Goal: Task Accomplishment & Management: Manage account settings

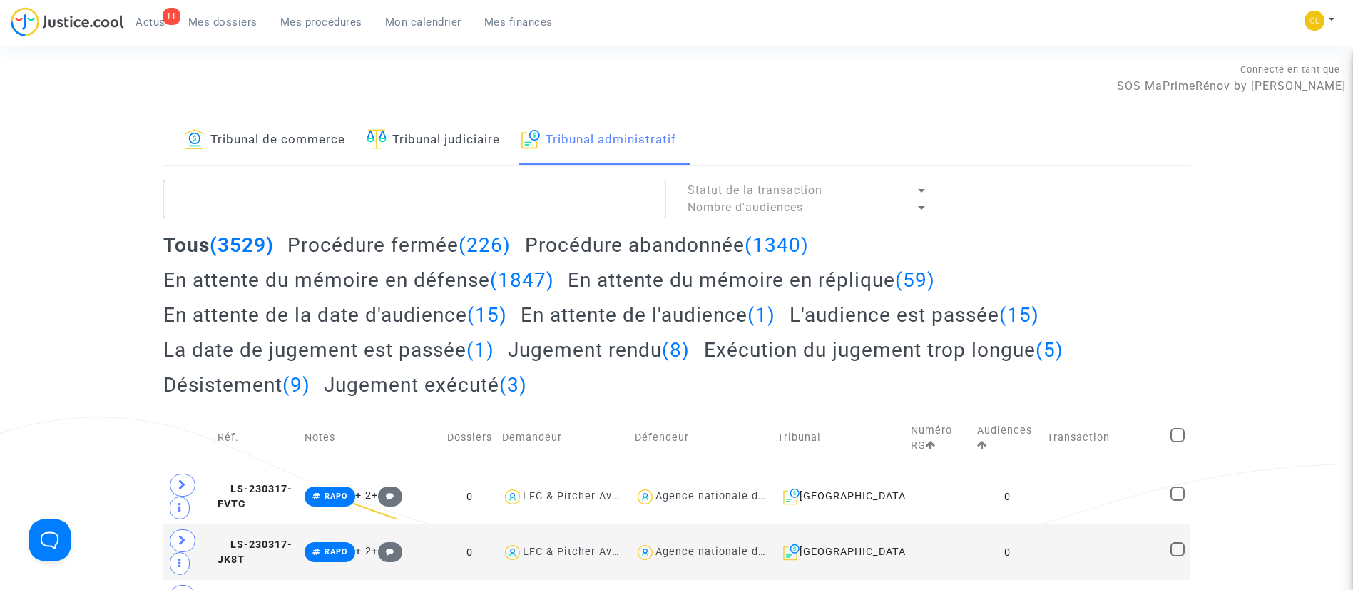
click at [793, 278] on h2 "En attente du mémoire en réplique (59)" at bounding box center [751, 279] width 367 height 25
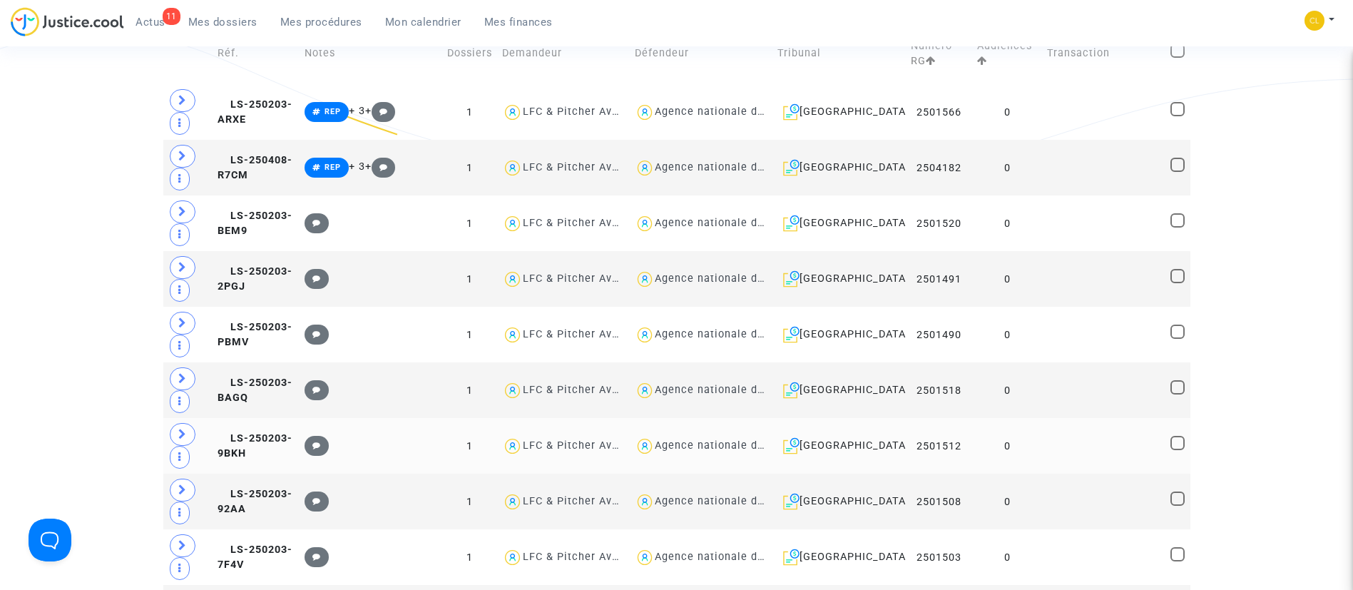
scroll to position [214, 0]
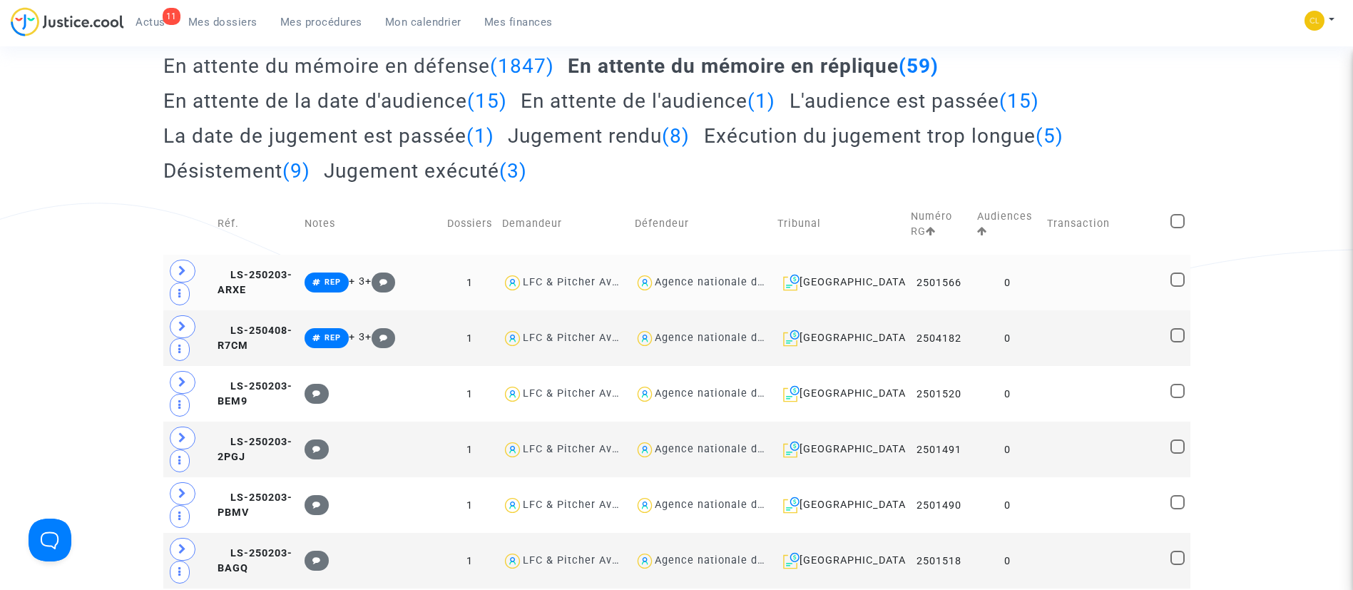
click at [1042, 276] on td "0" at bounding box center [1007, 283] width 70 height 56
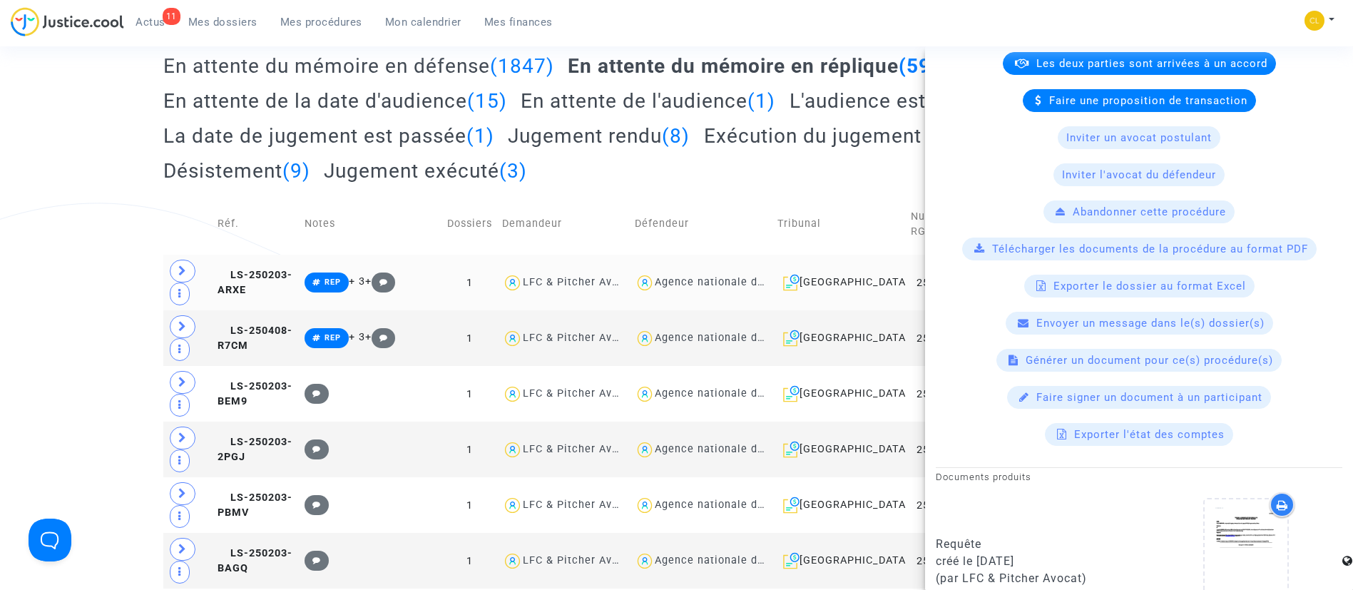
scroll to position [932, 0]
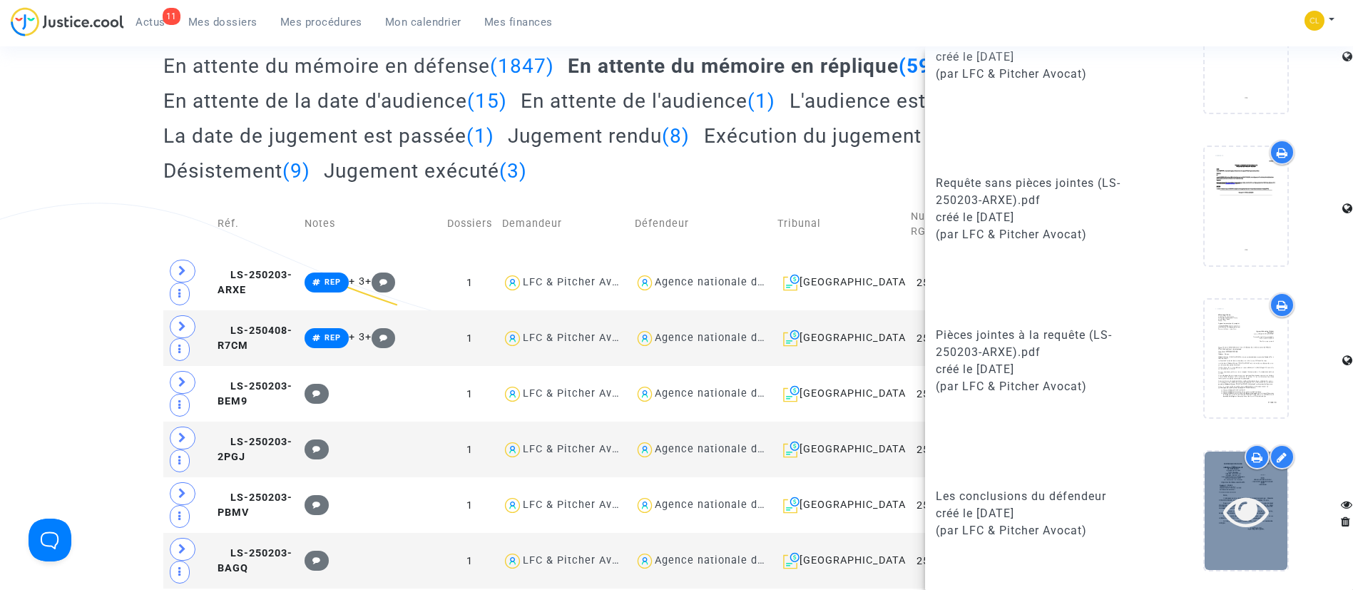
click at [1243, 504] on icon at bounding box center [1246, 511] width 46 height 46
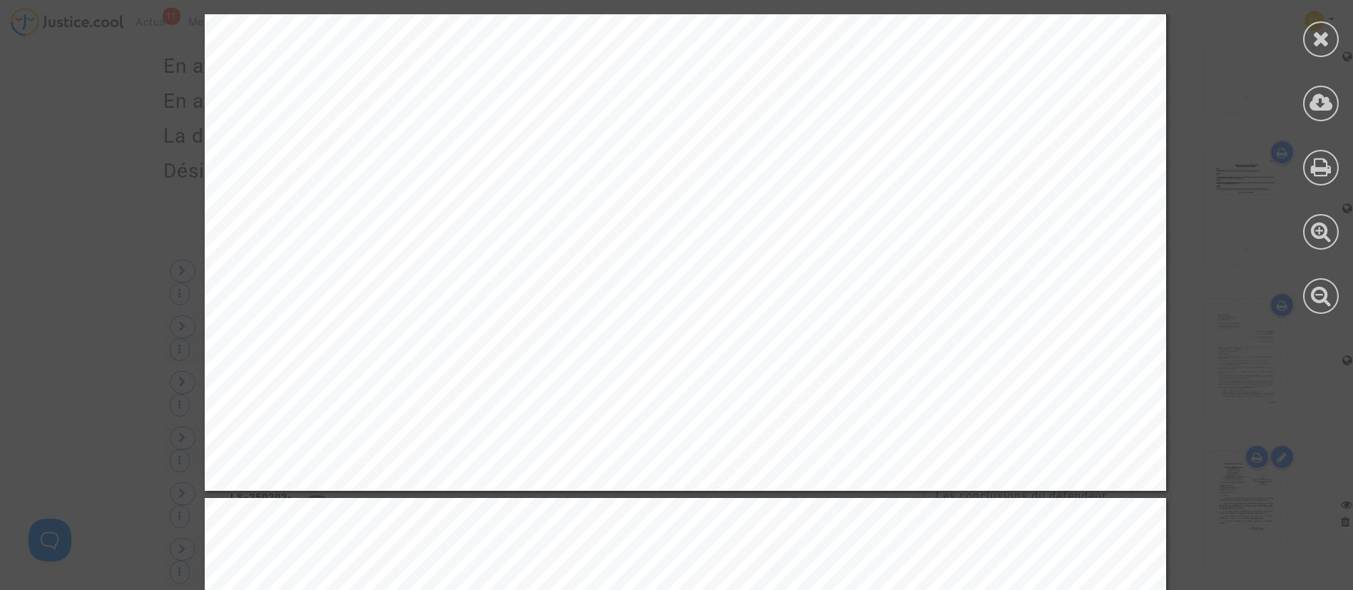
scroll to position [867, 0]
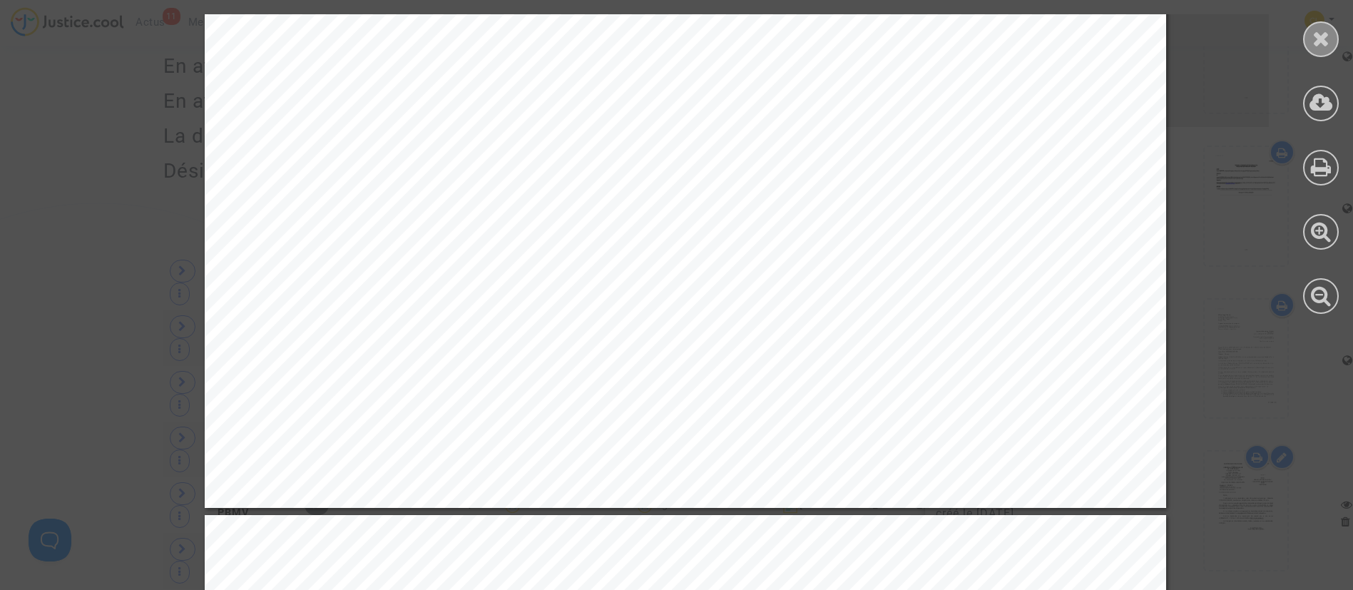
click at [1324, 39] on icon at bounding box center [1321, 38] width 18 height 21
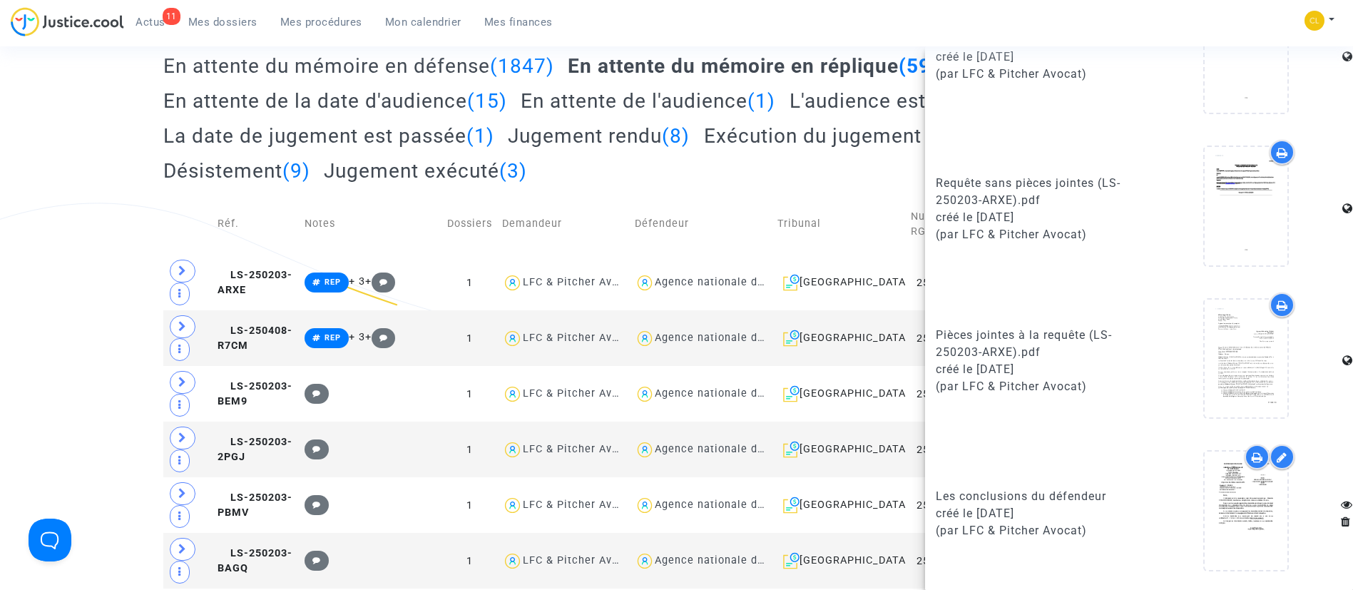
click at [714, 218] on td "Défendeur" at bounding box center [701, 223] width 143 height 61
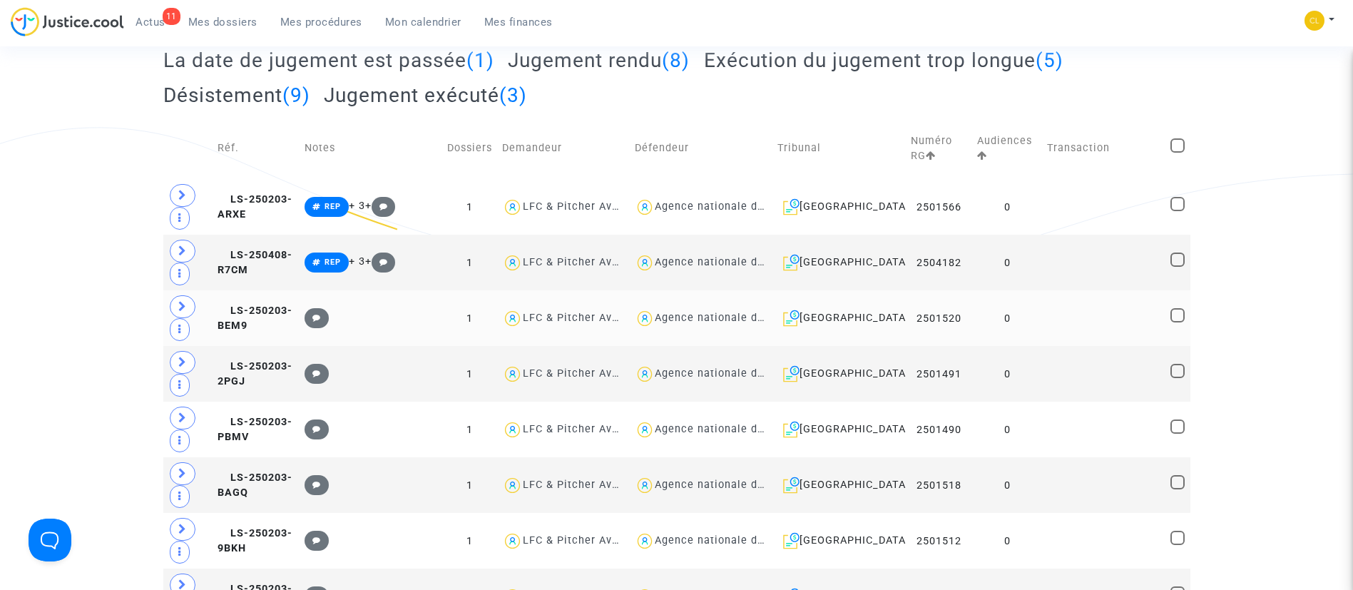
scroll to position [321, 0]
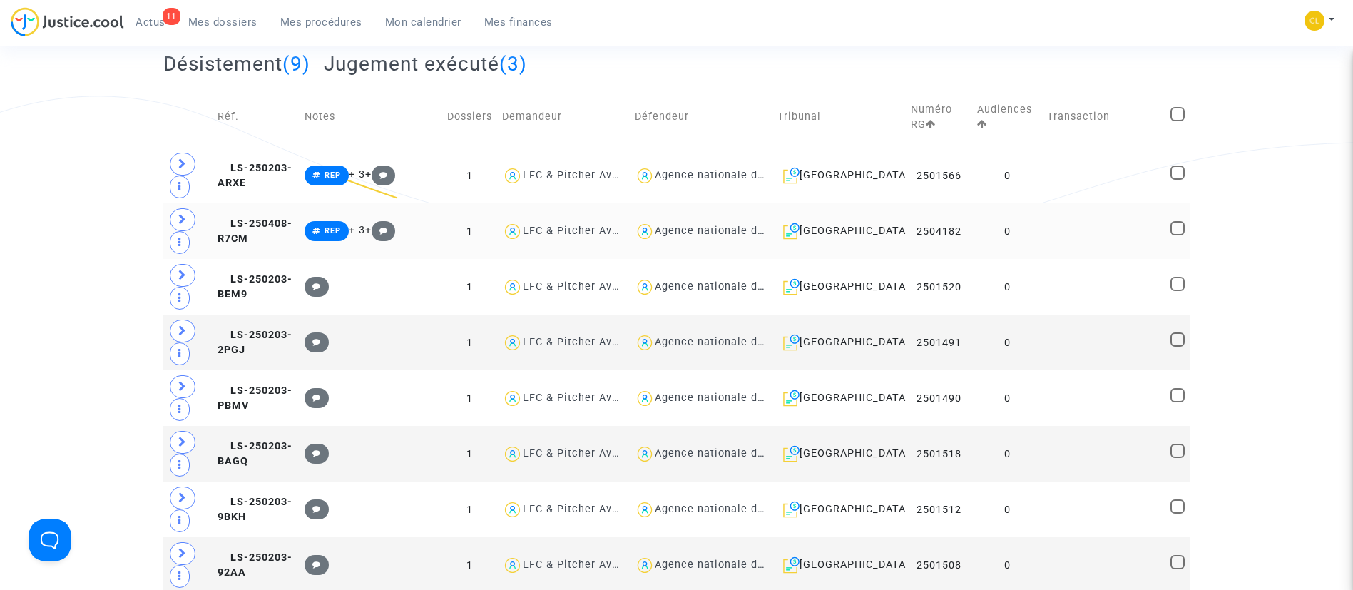
click at [1099, 220] on td at bounding box center [1103, 231] width 123 height 56
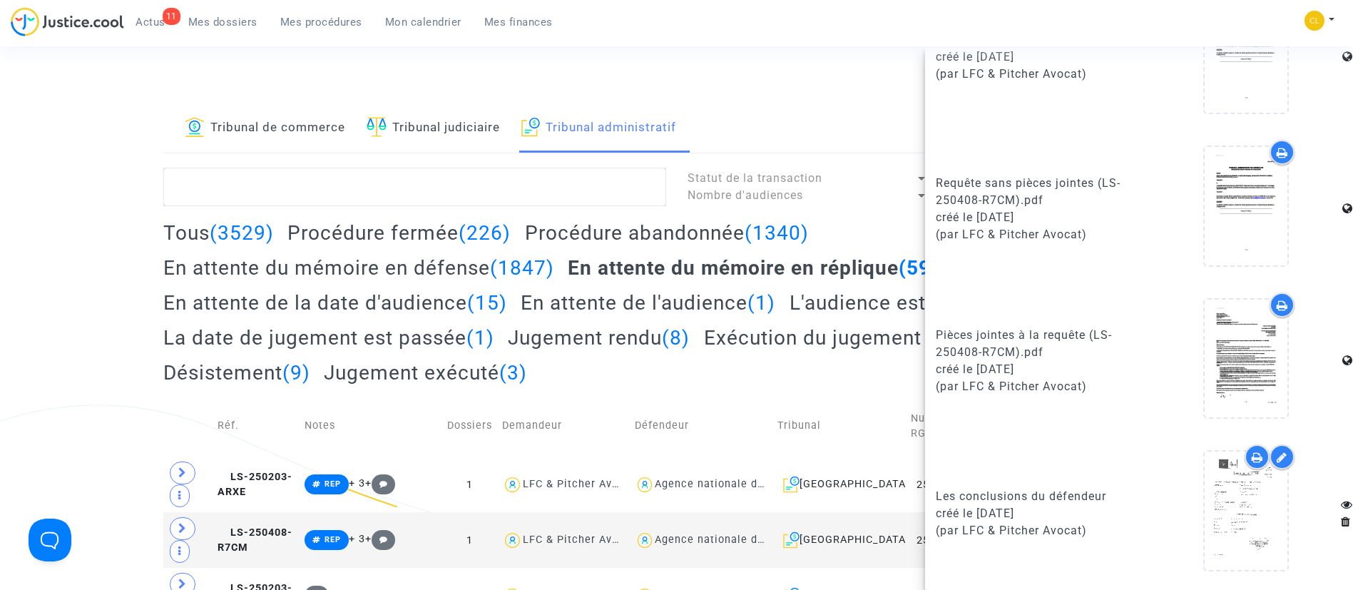
scroll to position [0, 0]
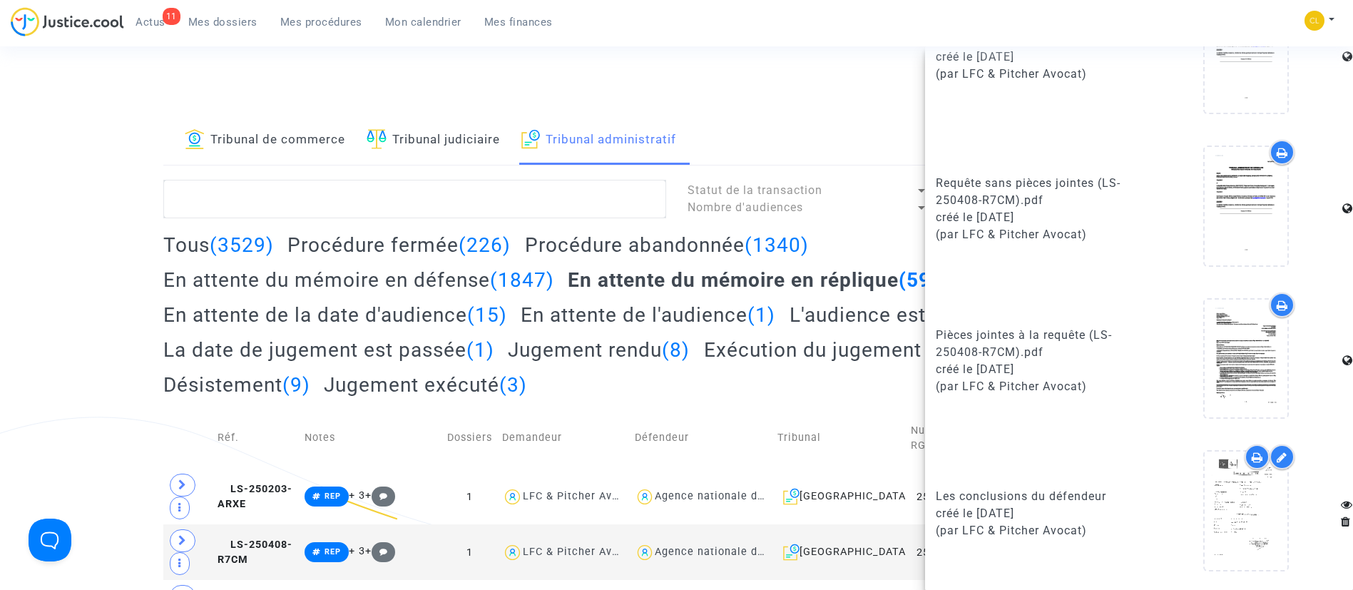
click at [807, 429] on td "Tribunal" at bounding box center [838, 437] width 133 height 61
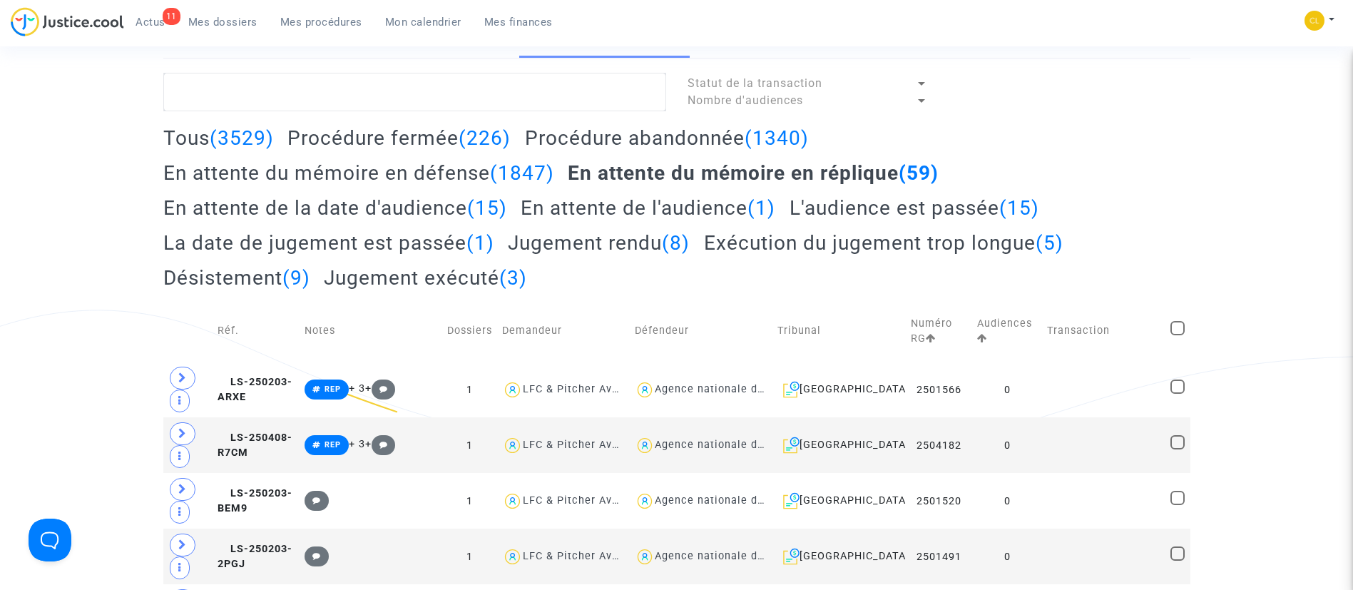
scroll to position [214, 0]
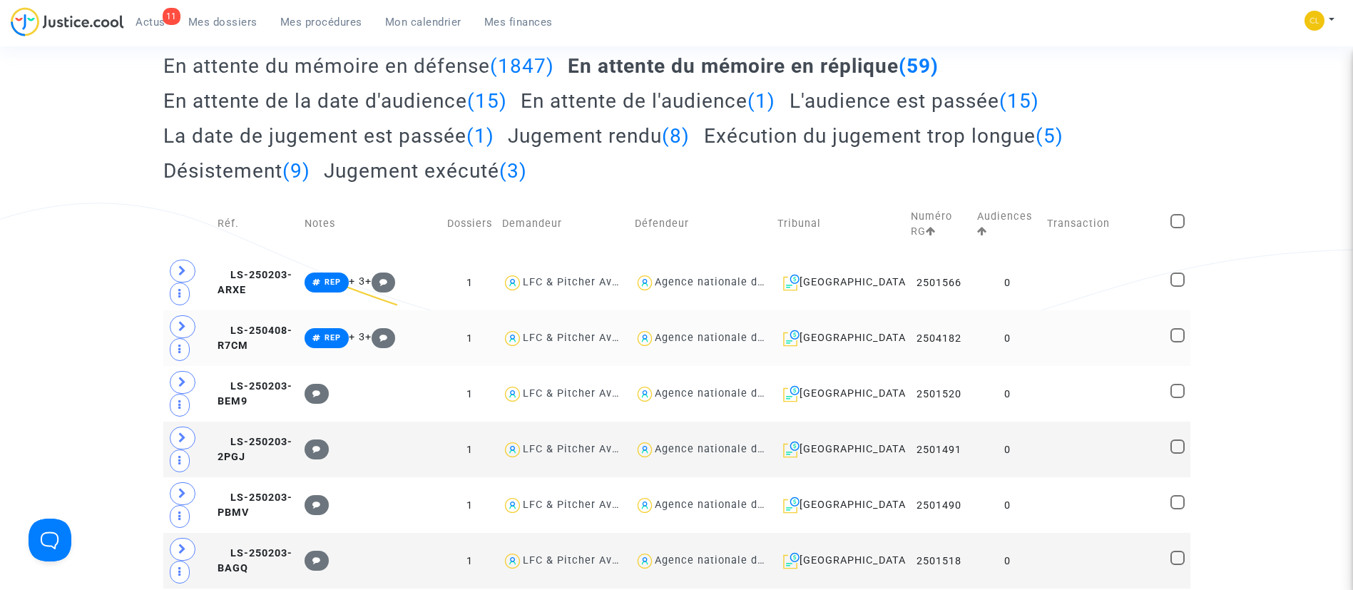
click at [1034, 341] on td "0" at bounding box center [1007, 338] width 70 height 56
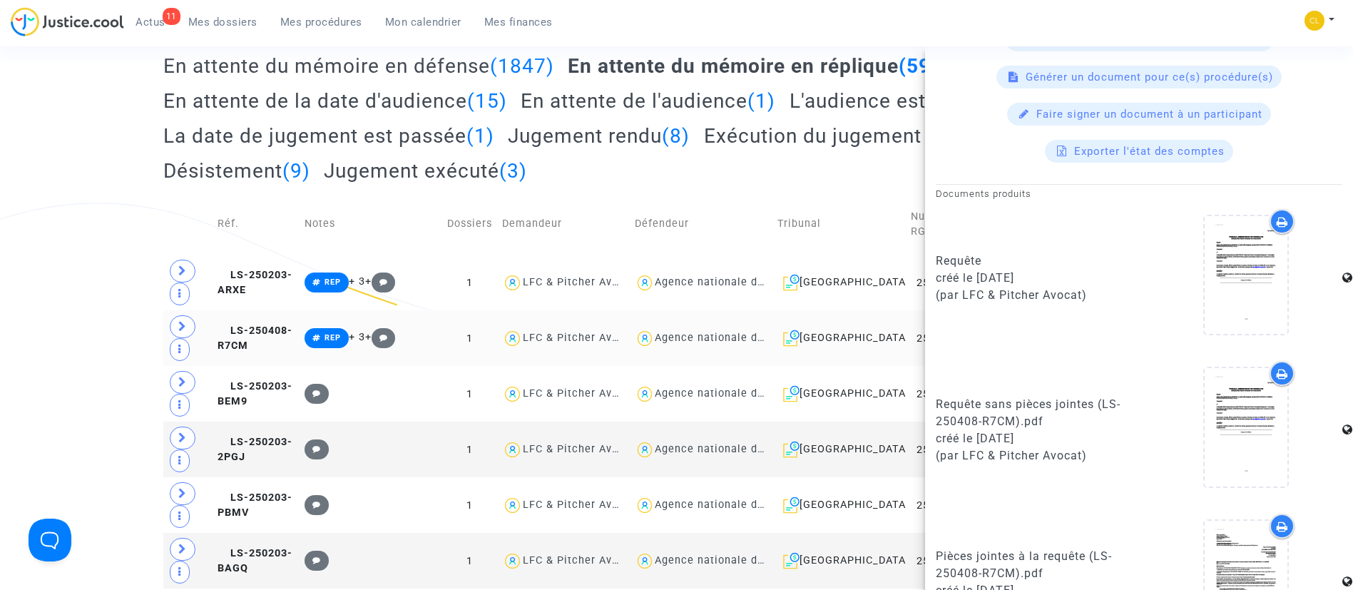
scroll to position [932, 0]
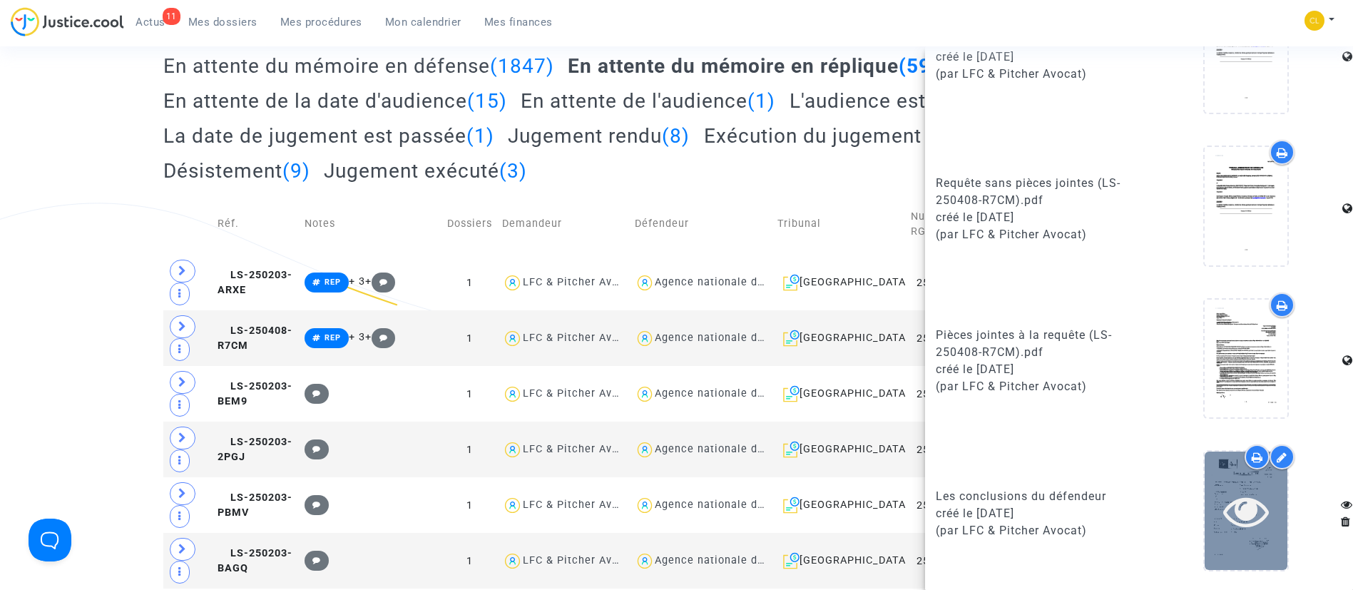
click at [1223, 516] on icon at bounding box center [1246, 511] width 46 height 46
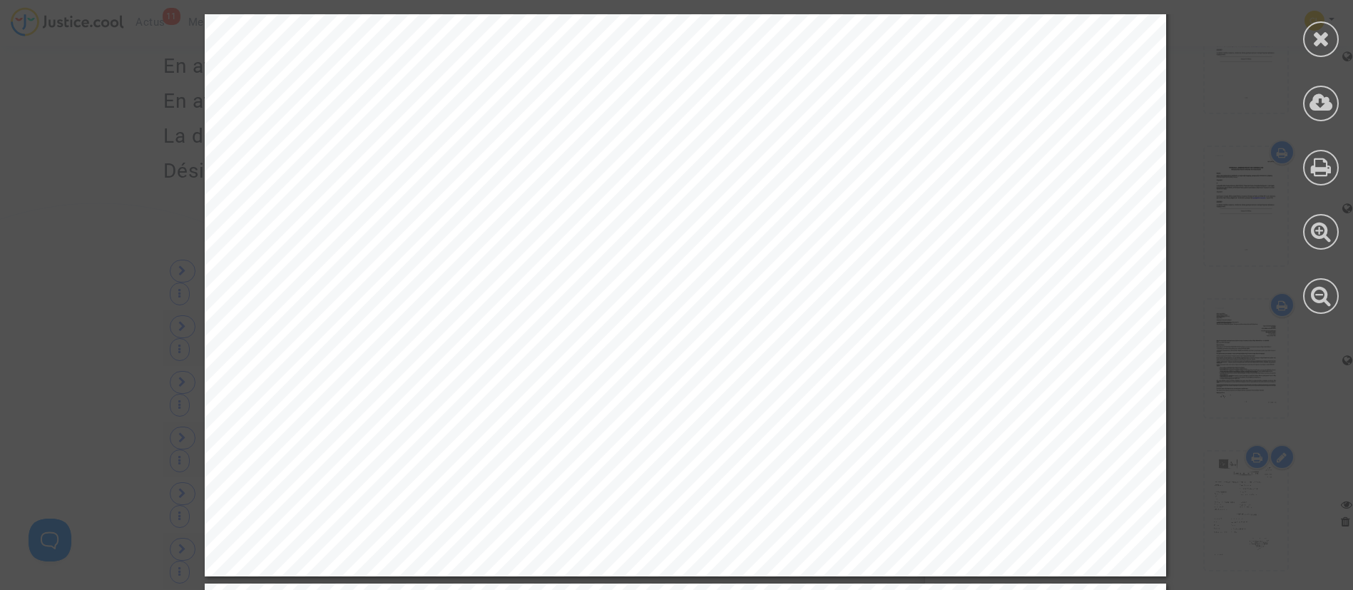
scroll to position [4280, 0]
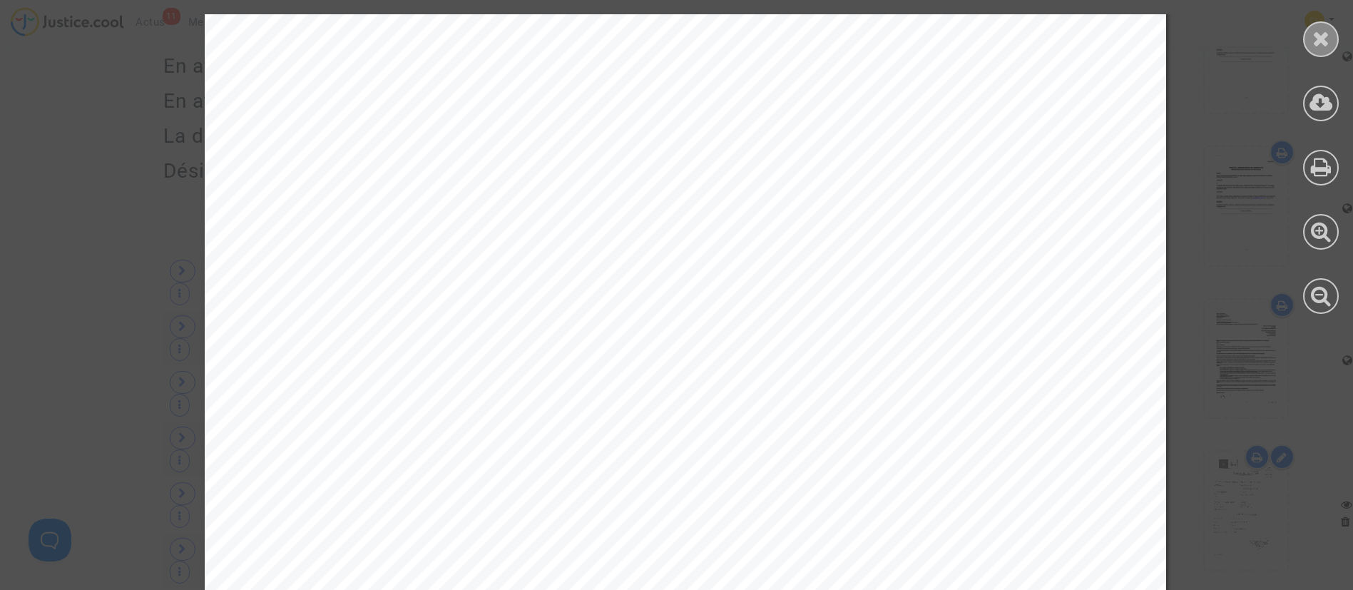
click at [1330, 44] on icon at bounding box center [1321, 38] width 18 height 21
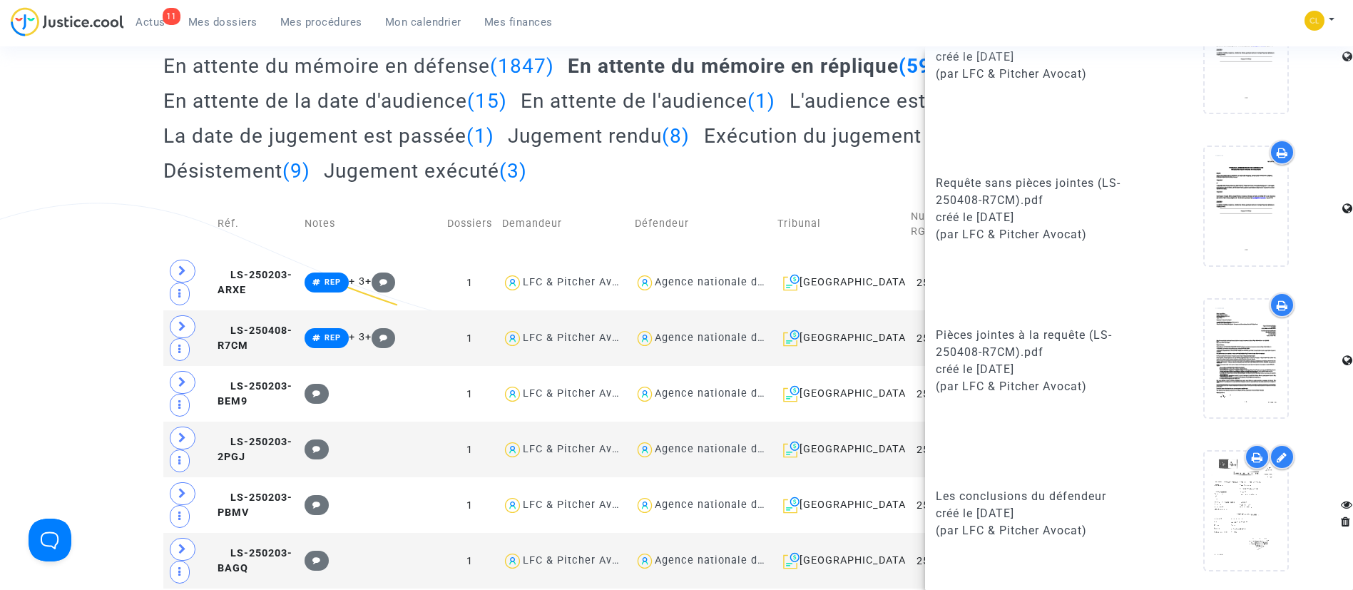
click at [693, 207] on td "Défendeur" at bounding box center [701, 223] width 143 height 61
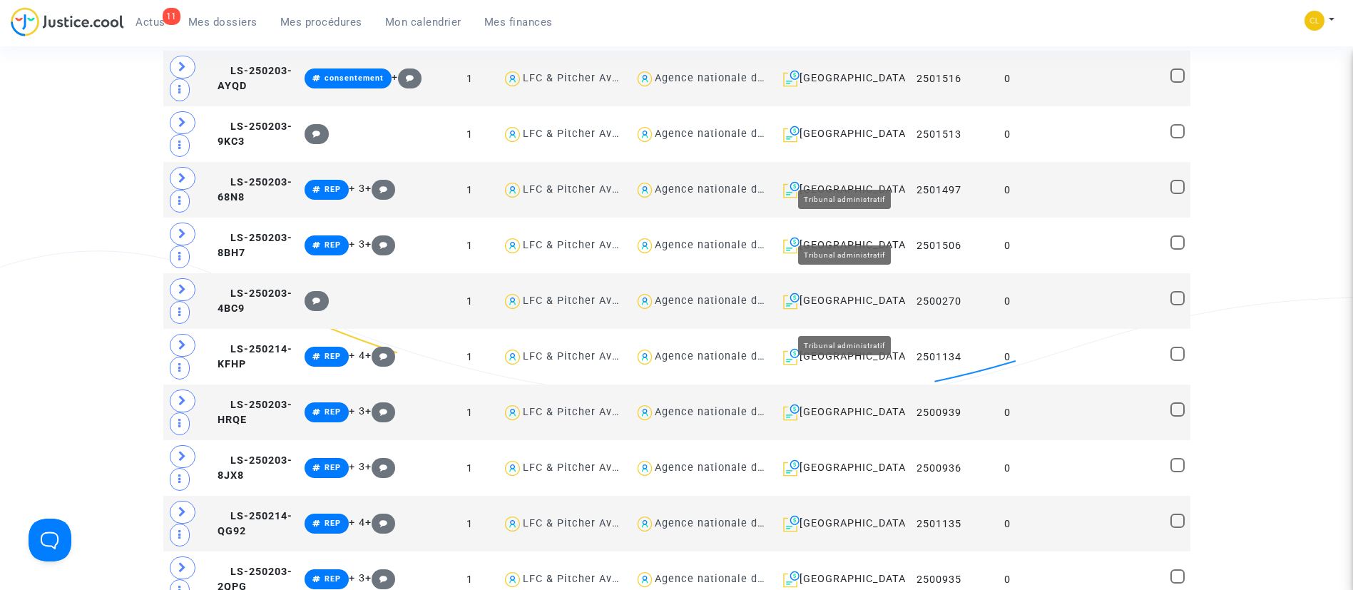
scroll to position [963, 0]
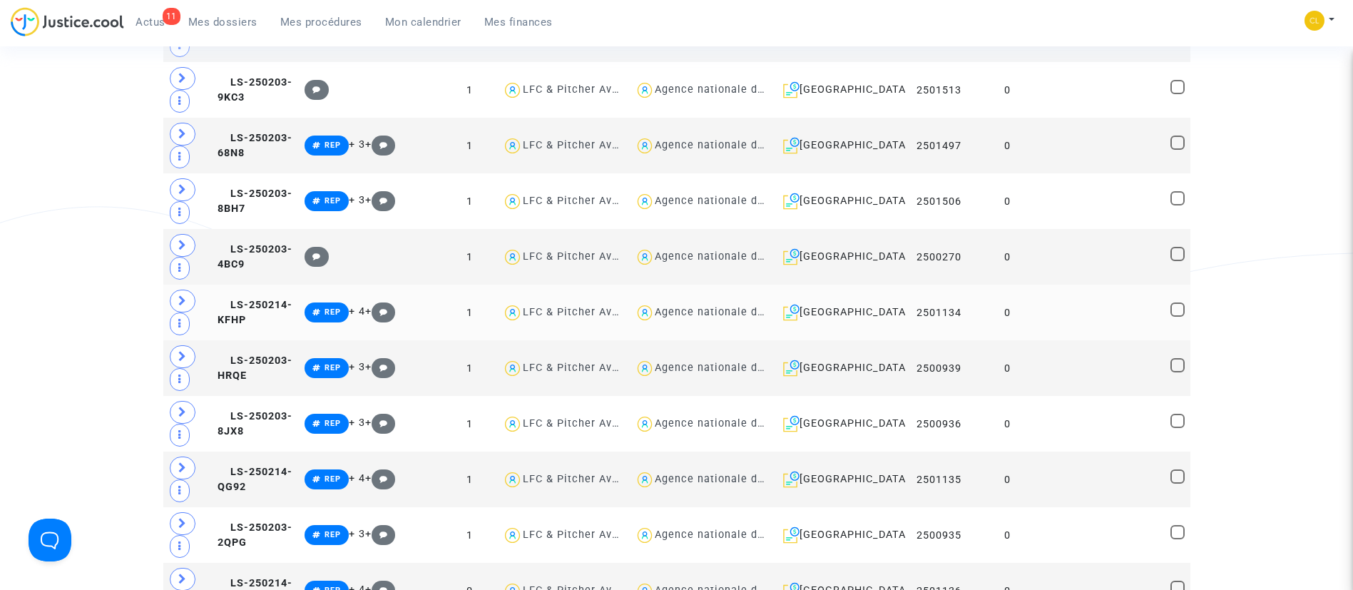
click at [1022, 302] on td "0" at bounding box center [1007, 313] width 70 height 56
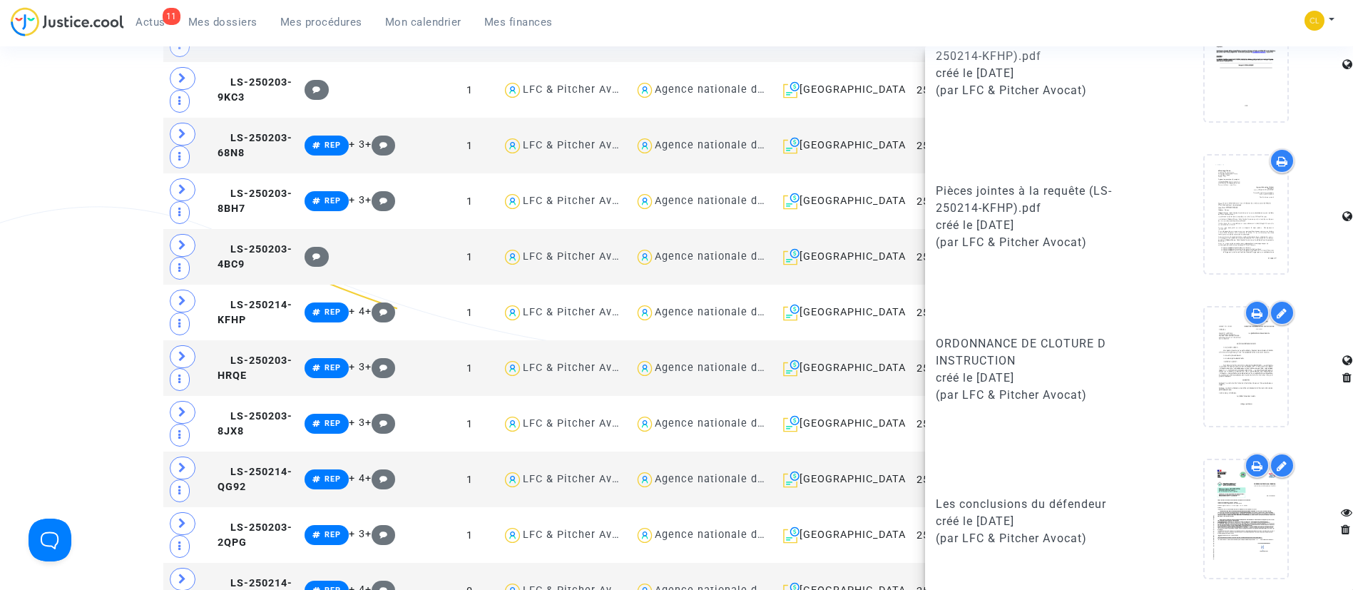
scroll to position [1118, 0]
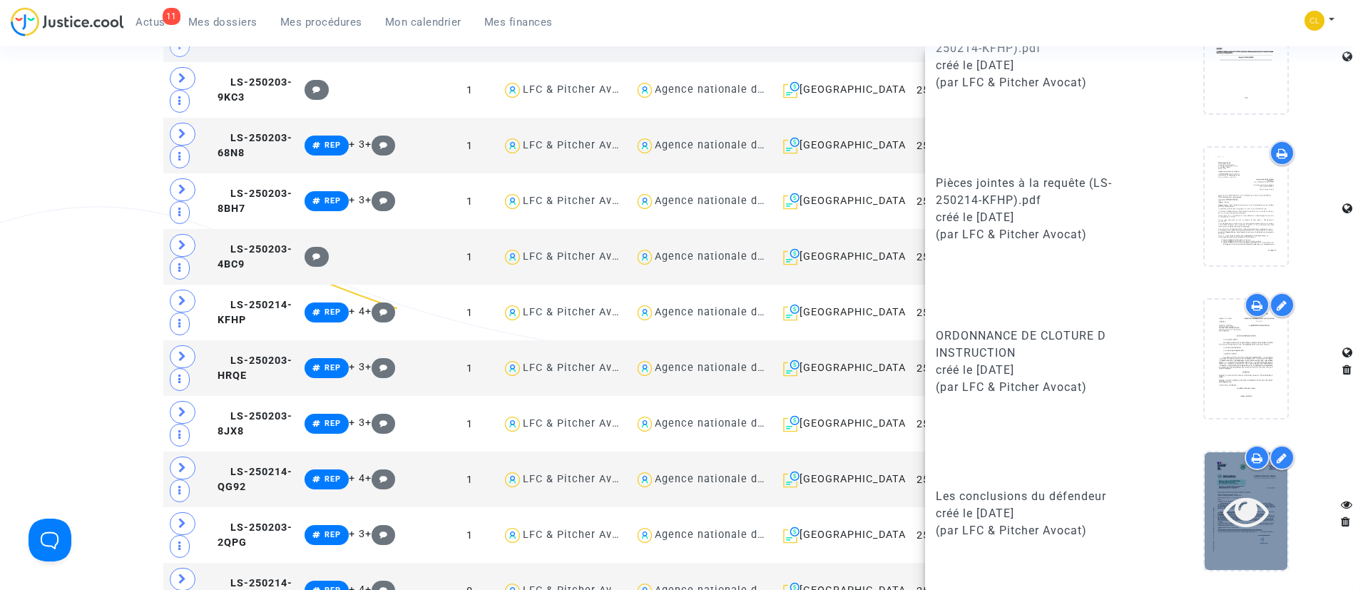
click at [1223, 501] on icon at bounding box center [1246, 511] width 46 height 46
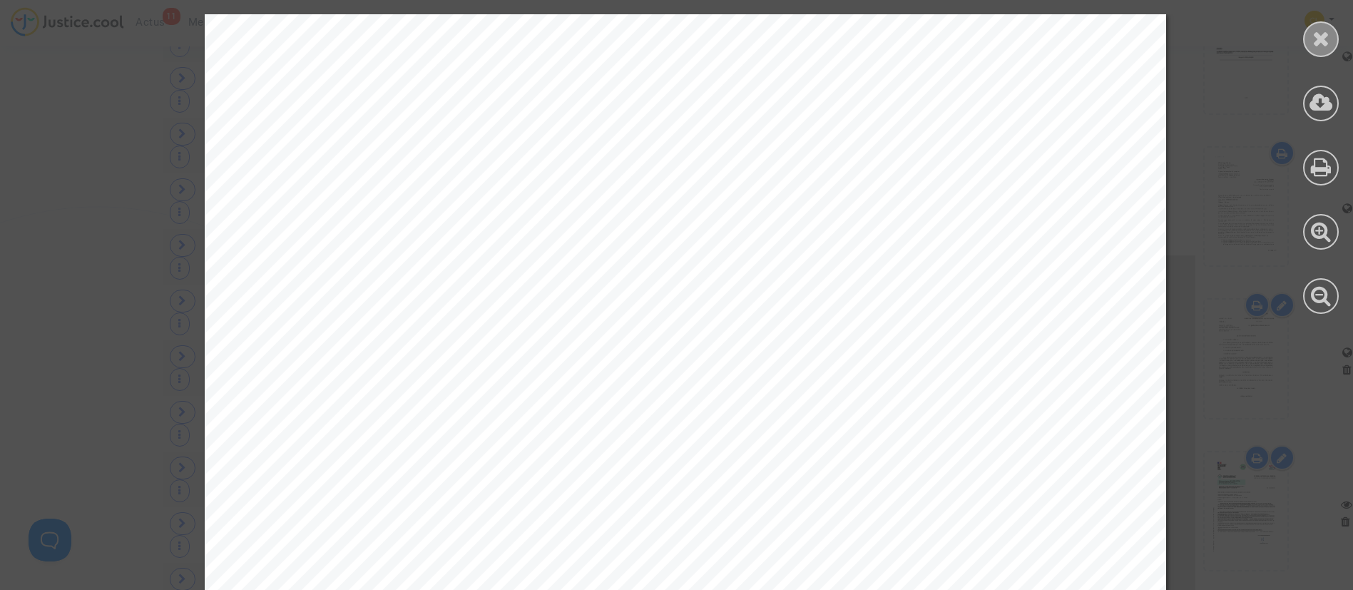
click at [1318, 36] on icon at bounding box center [1321, 38] width 18 height 21
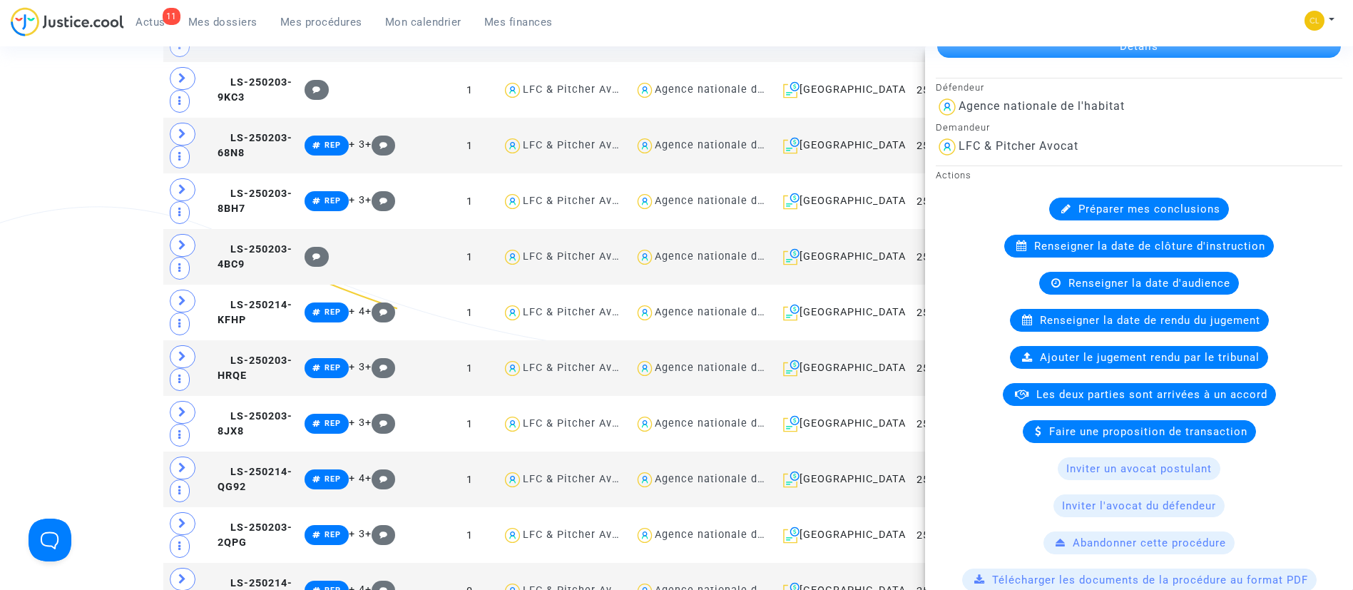
scroll to position [0, 0]
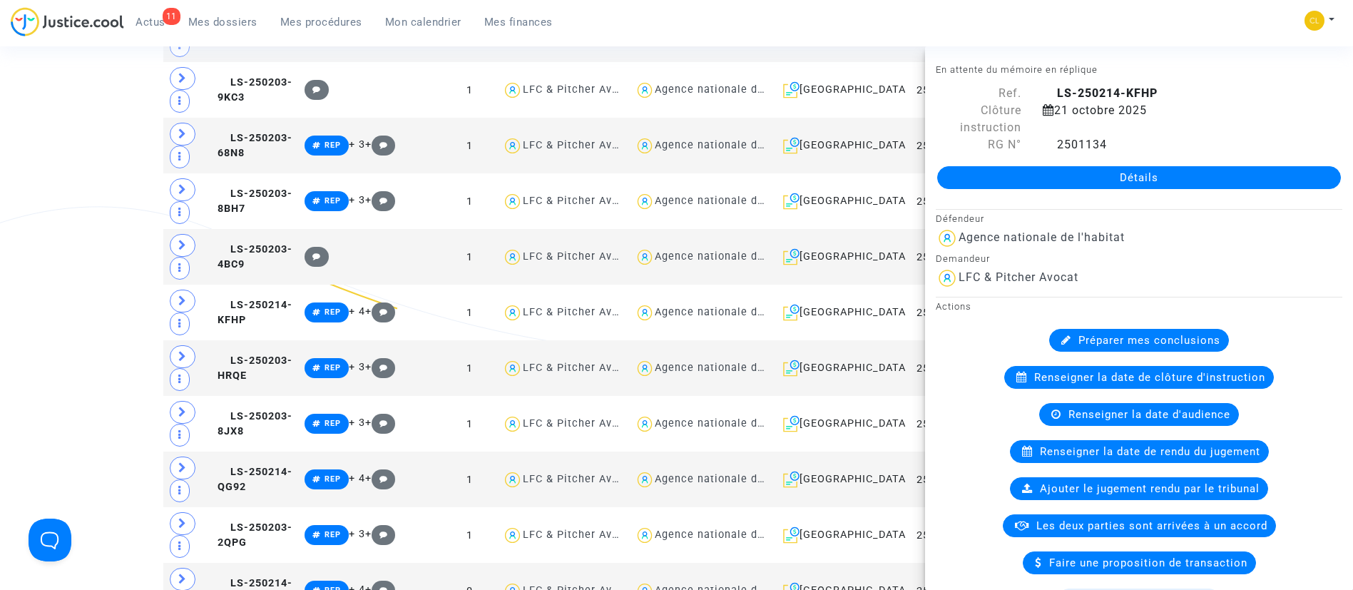
drag, startPoint x: 1044, startPoint y: 94, endPoint x: 1044, endPoint y: 83, distance: 10.7
click at [1044, 94] on icon at bounding box center [1049, 92] width 12 height 11
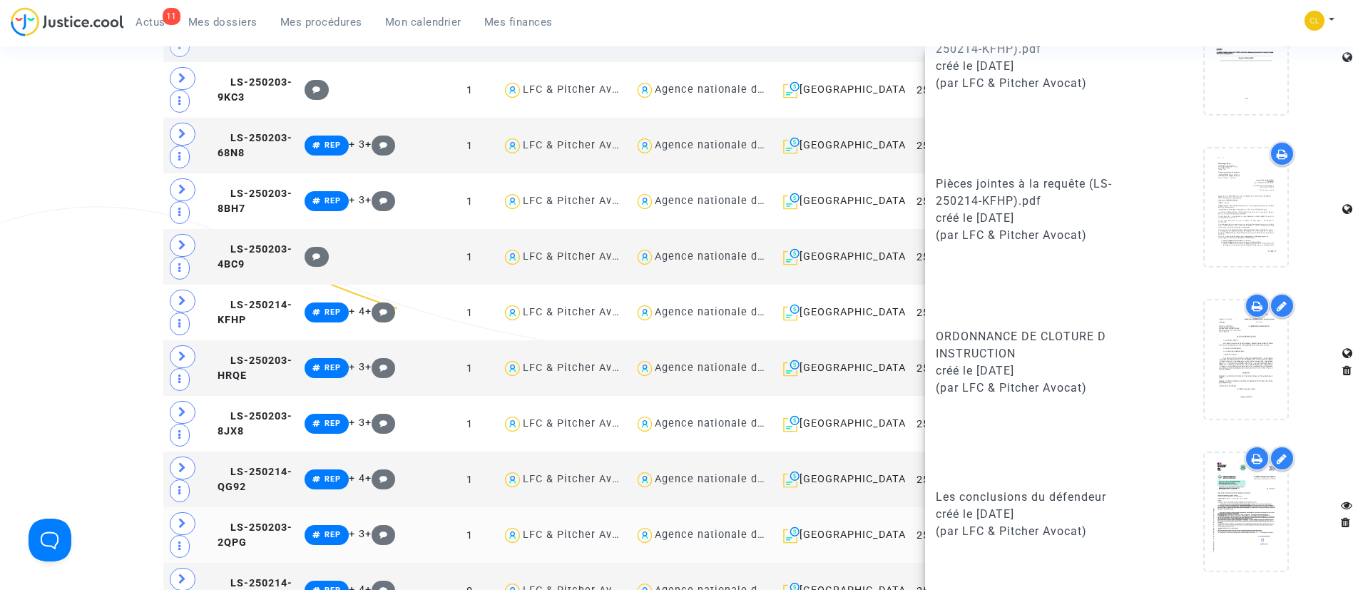
scroll to position [1118, 0]
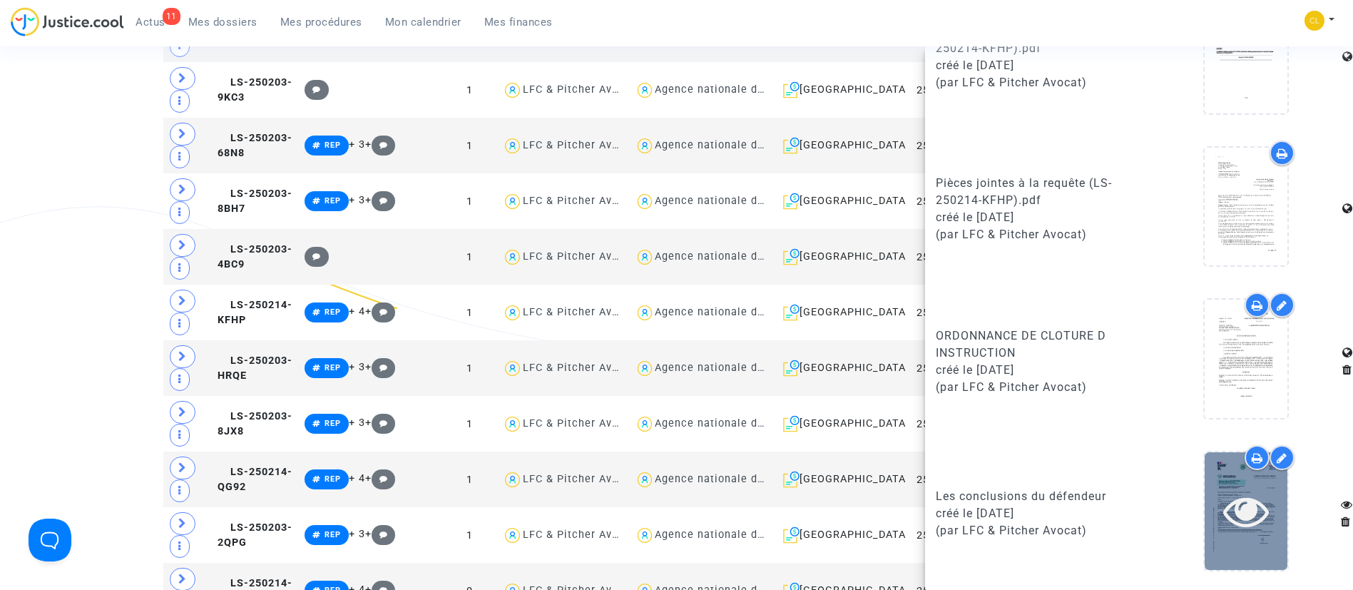
click at [1239, 505] on icon at bounding box center [1246, 511] width 46 height 46
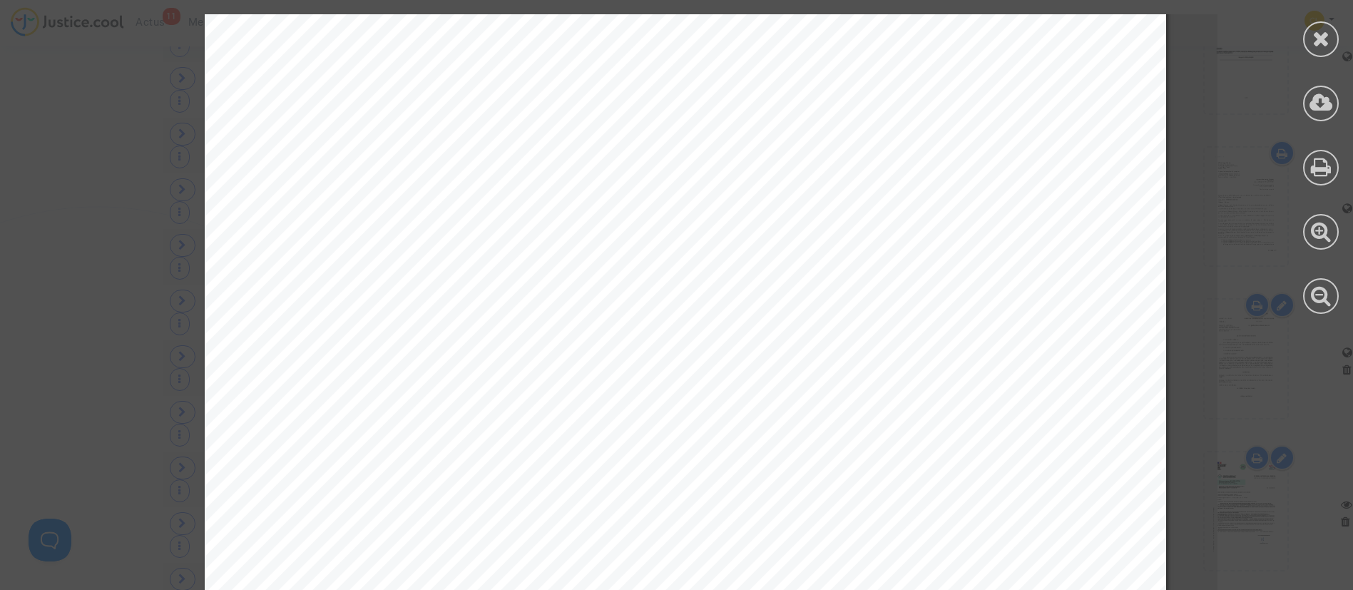
scroll to position [9890, 23]
click at [1330, 31] on icon at bounding box center [1321, 38] width 18 height 21
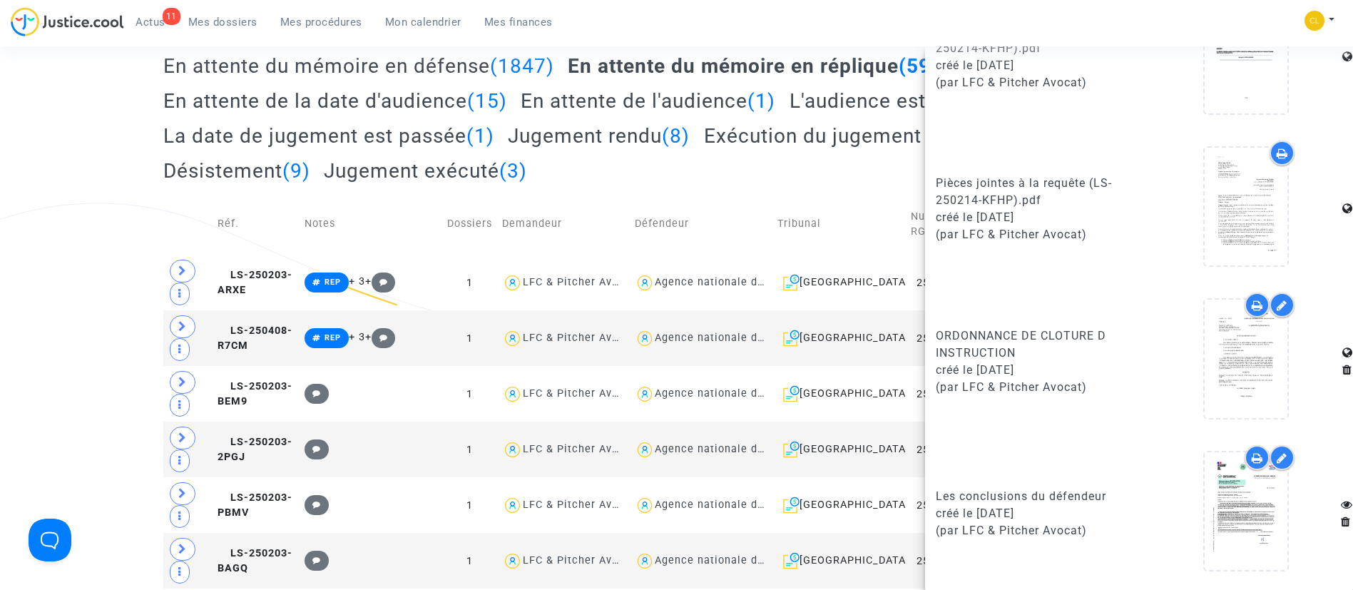
scroll to position [0, 0]
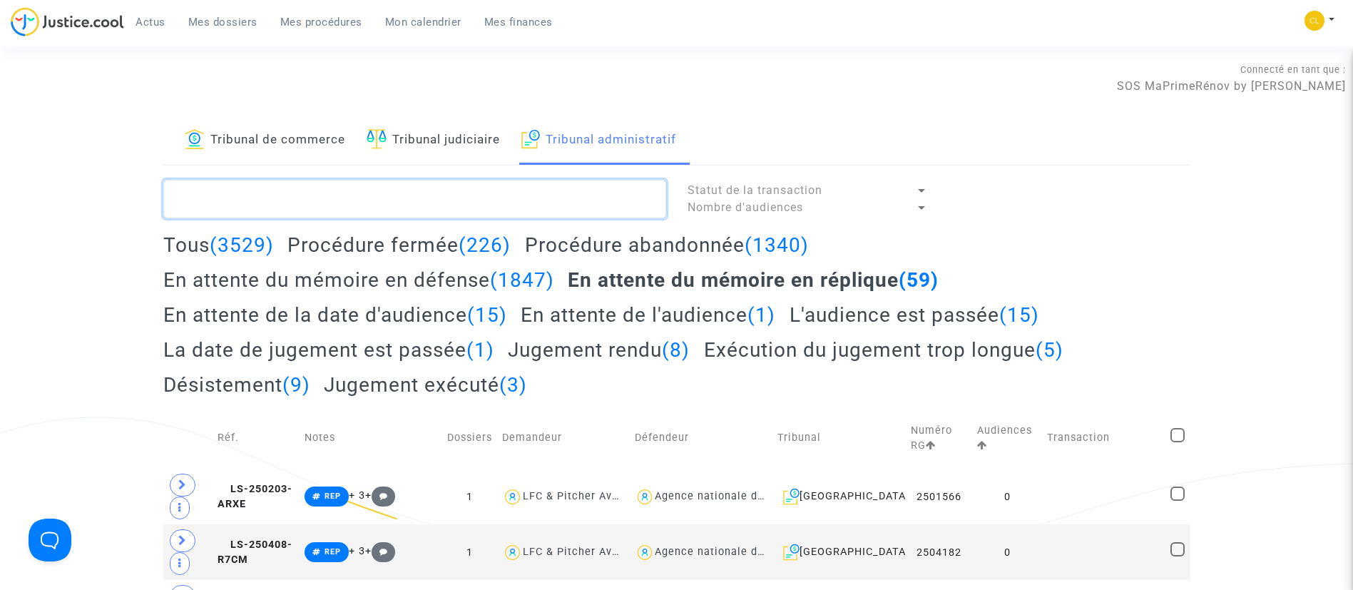
click at [541, 193] on textarea at bounding box center [414, 199] width 503 height 39
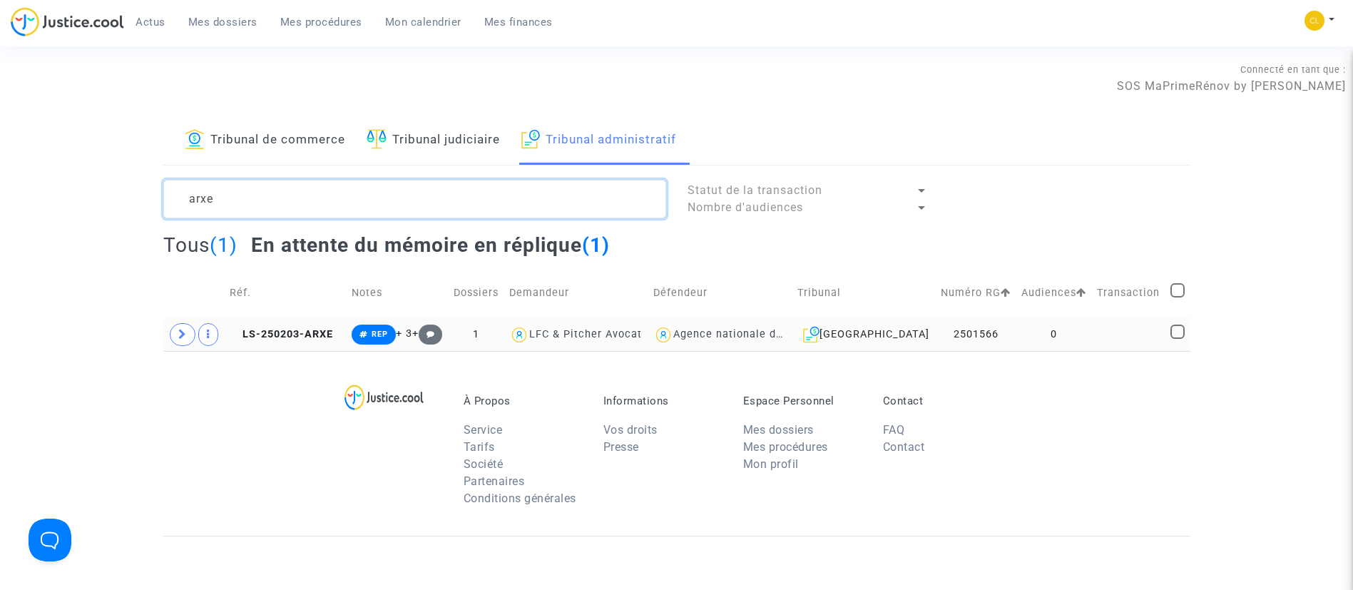
type textarea "arxe"
click at [1125, 349] on td at bounding box center [1128, 334] width 73 height 33
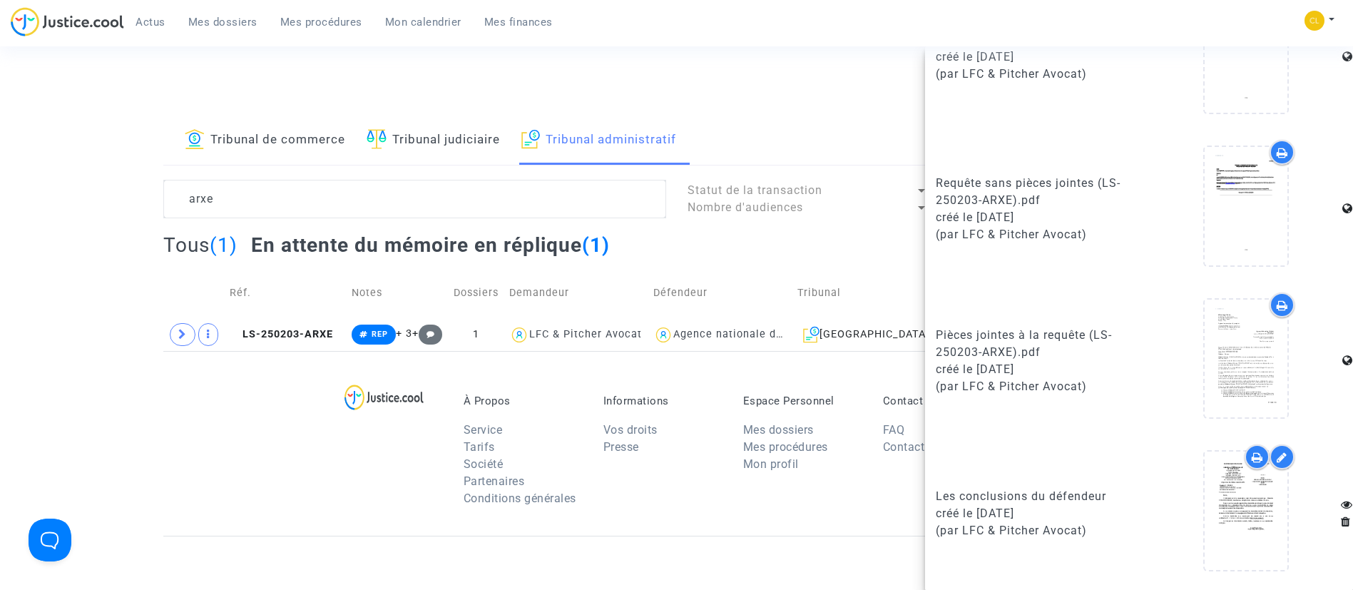
scroll to position [291, 0]
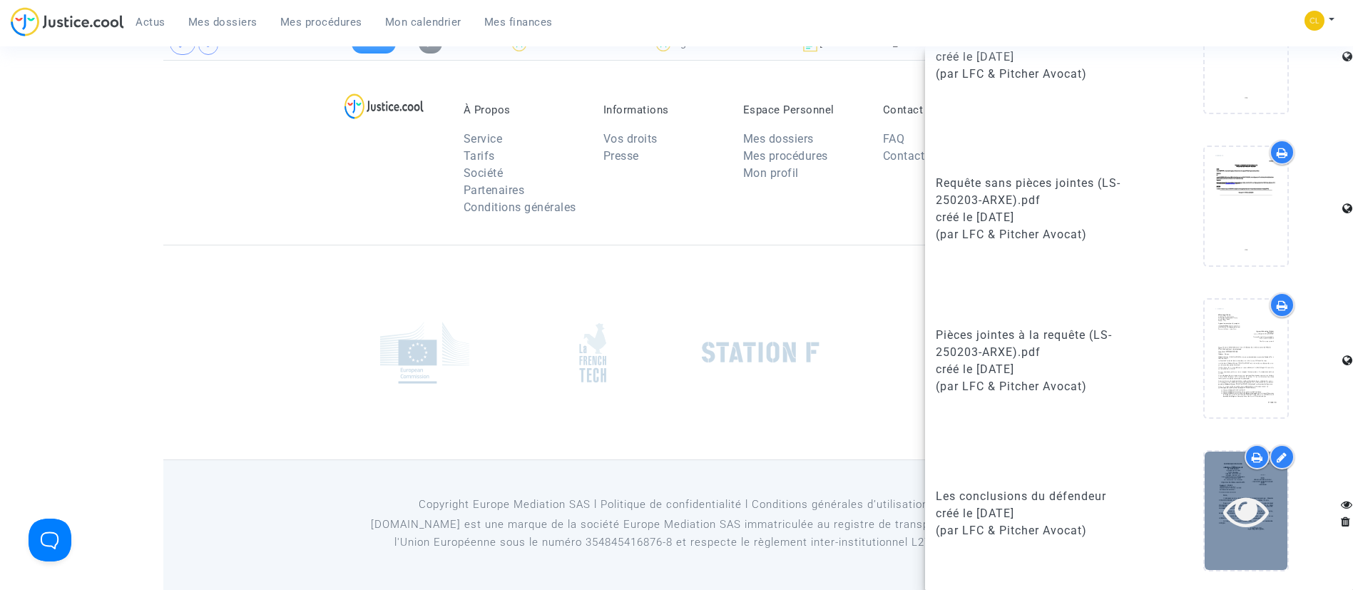
click at [1223, 534] on div at bounding box center [1246, 510] width 83 height 118
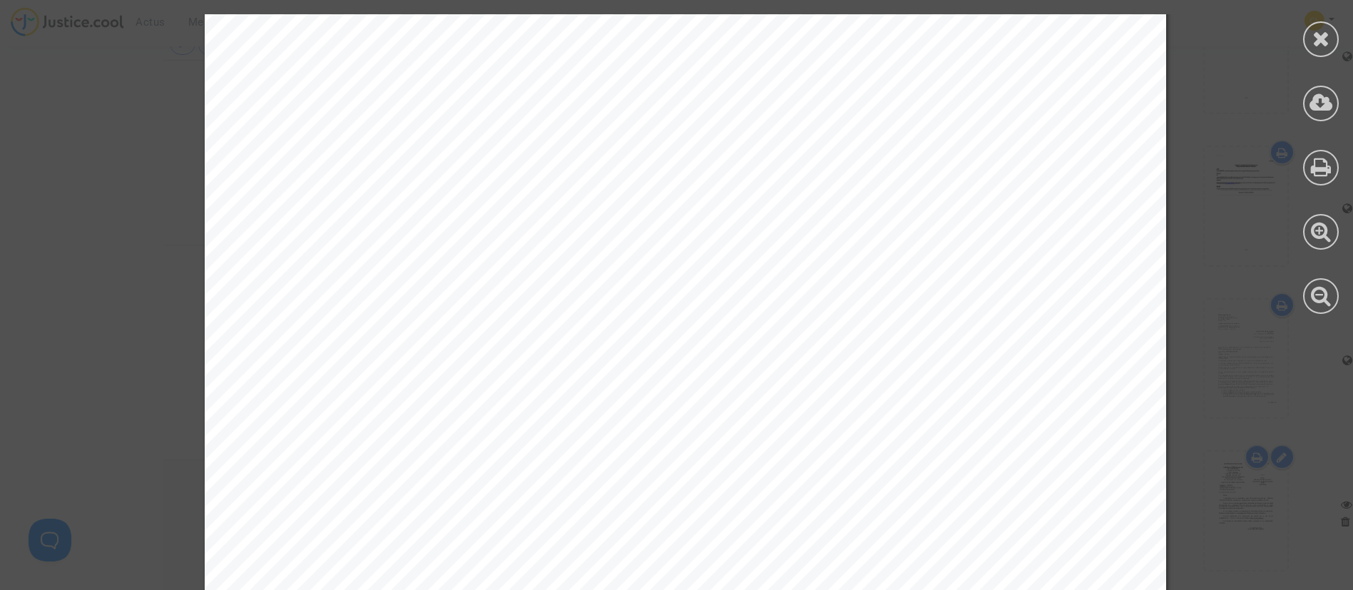
scroll to position [3542, 0]
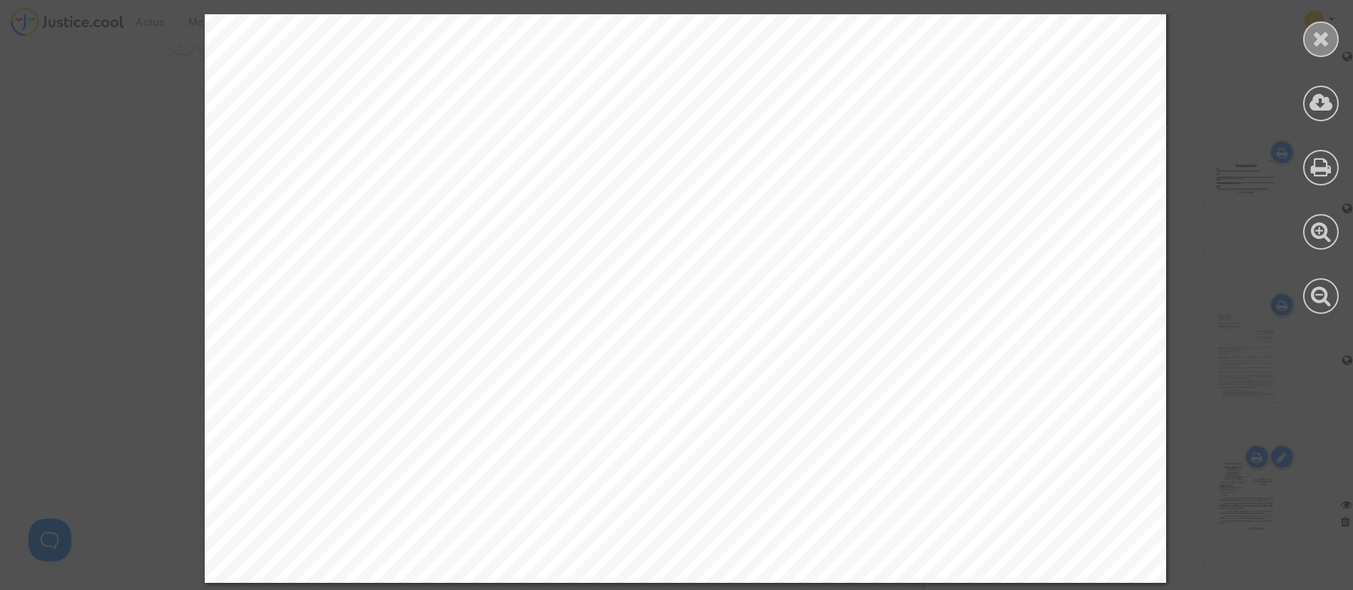
click at [1307, 27] on div at bounding box center [1321, 39] width 36 height 36
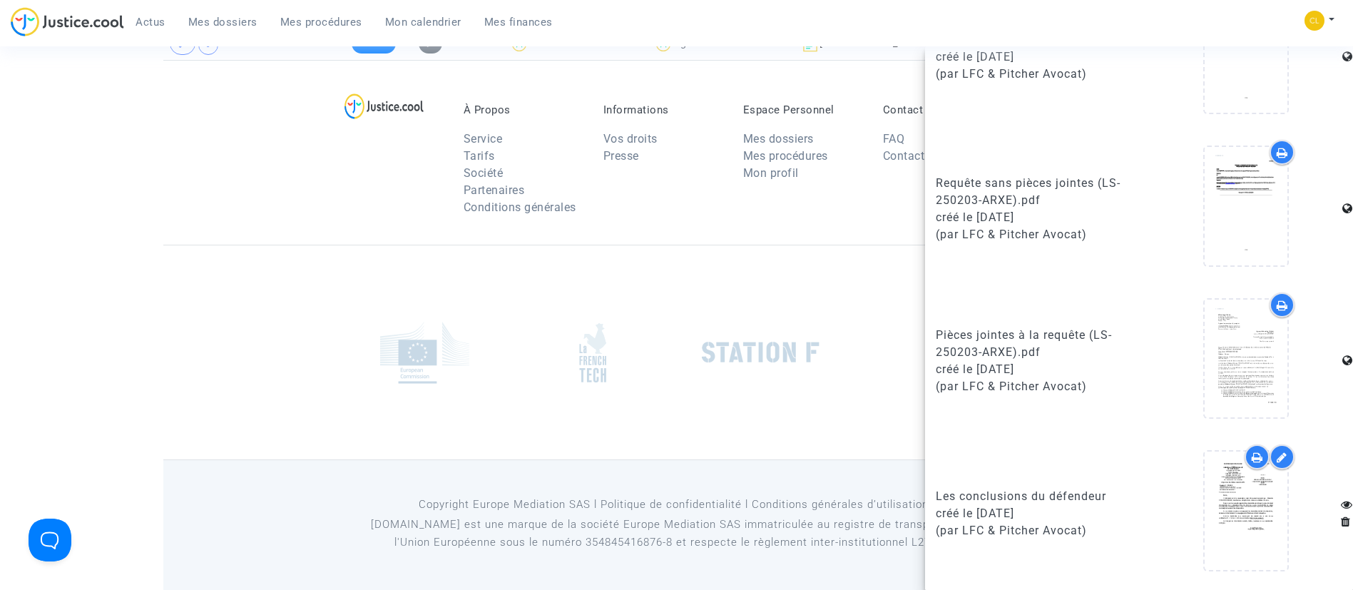
scroll to position [0, 0]
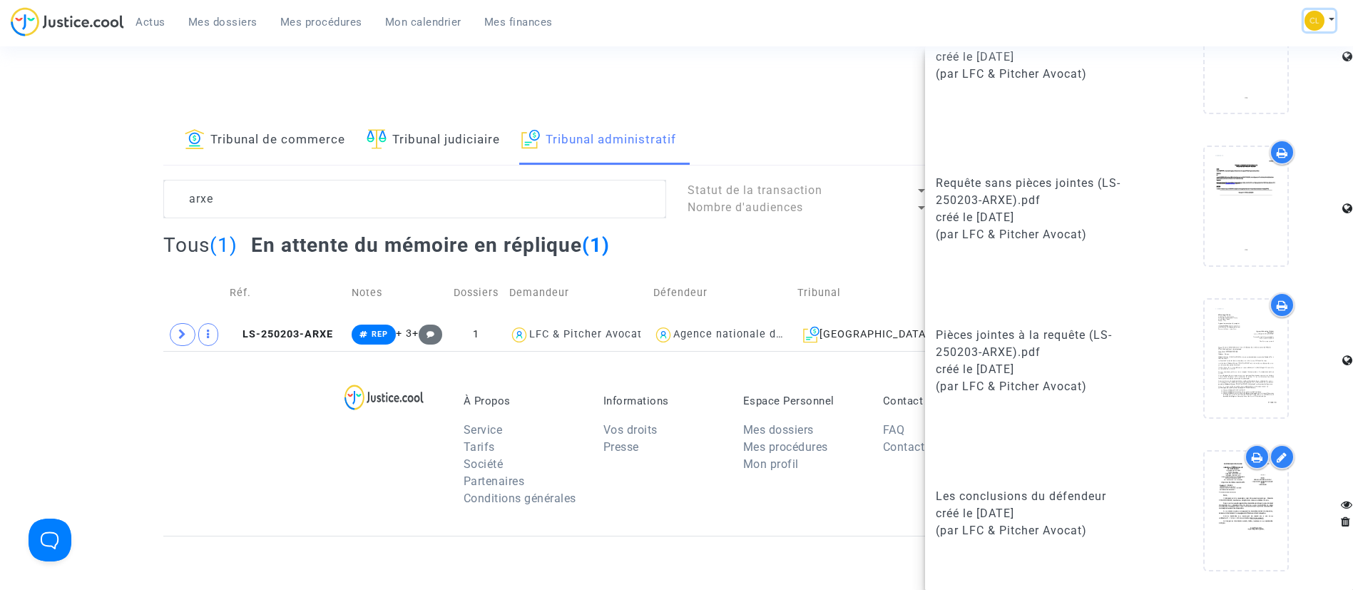
click at [1322, 20] on img at bounding box center [1315, 21] width 20 height 20
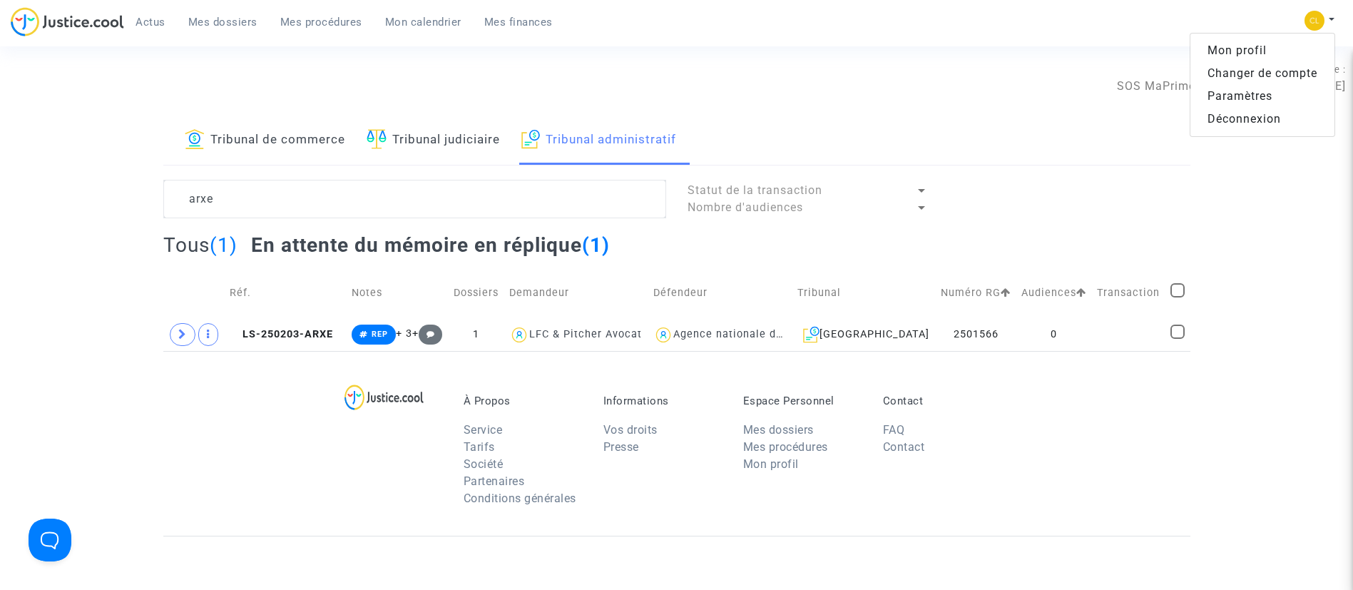
click at [1273, 76] on link "Changer de compte" at bounding box center [1262, 73] width 144 height 23
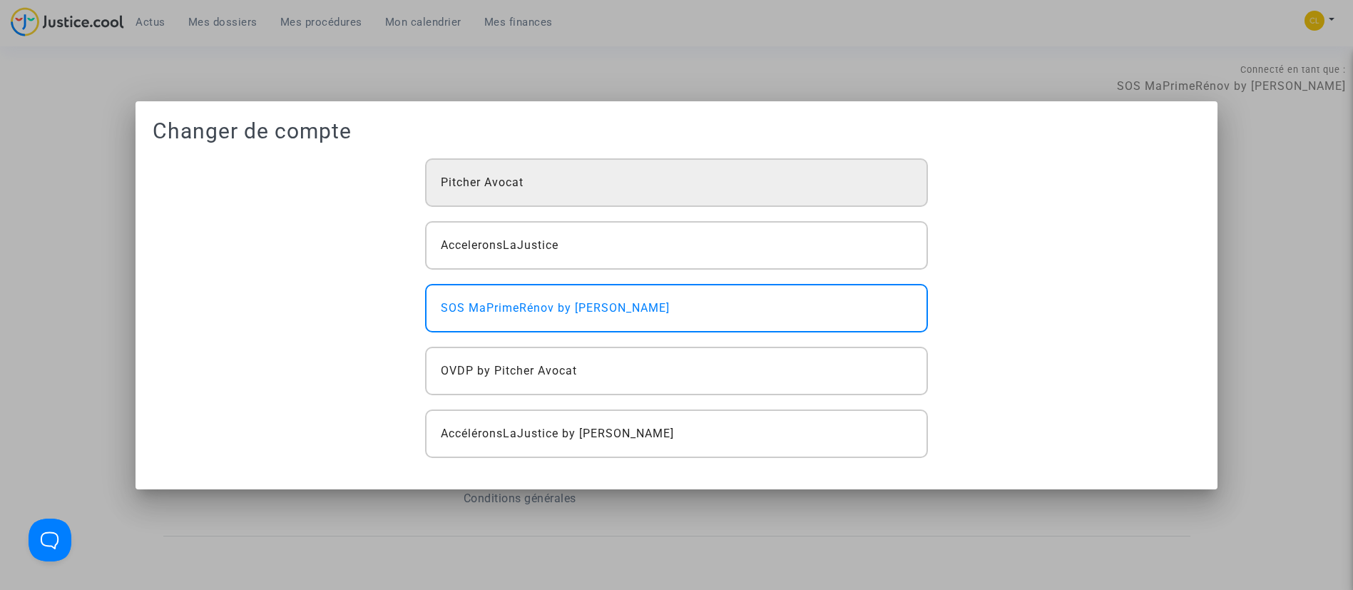
click at [812, 202] on div "Pitcher Avocat" at bounding box center [676, 182] width 503 height 49
